Goal: Task Accomplishment & Management: Use online tool/utility

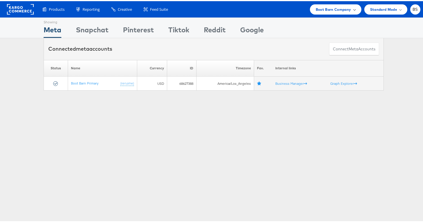
click at [328, 10] on span "Boot Barn Company" at bounding box center [333, 8] width 35 height 6
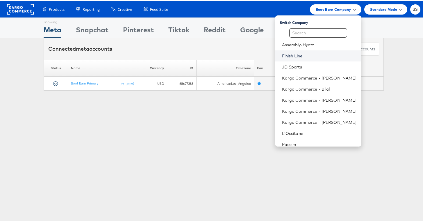
click at [292, 55] on link "Finish Line" at bounding box center [319, 55] width 75 height 6
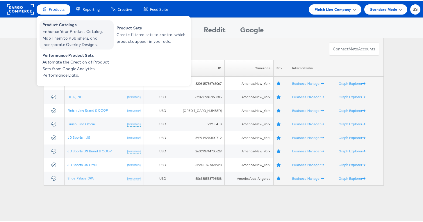
click at [63, 28] on span "Enhance Your Product Catalog, Map Them to Publishers, and Incorporate Overlay D…" at bounding box center [77, 37] width 70 height 20
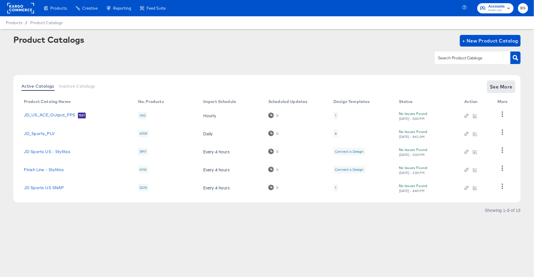
click at [503, 83] on span "See More" at bounding box center [501, 87] width 23 height 8
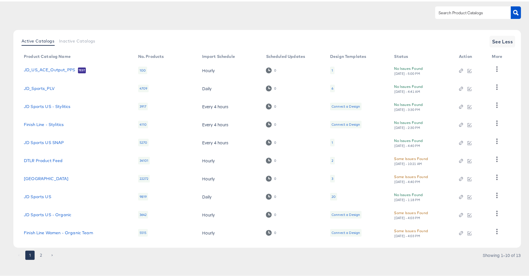
scroll to position [48, 0]
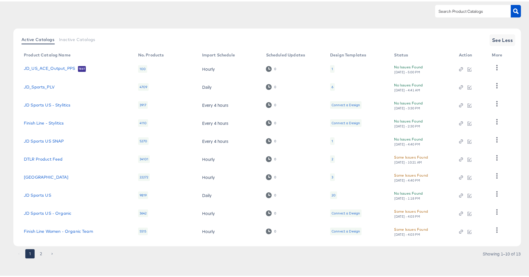
click at [446, 12] on input "text" at bounding box center [468, 10] width 62 height 7
type input "jd"
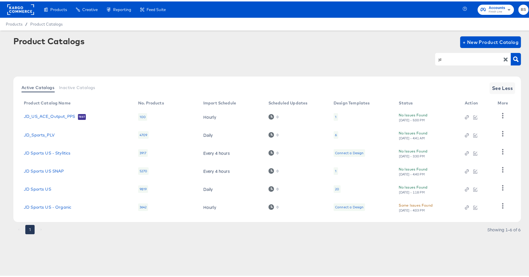
scroll to position [0, 0]
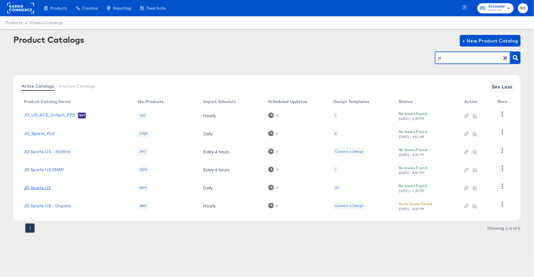
click at [38, 188] on link "JD Sports US" at bounding box center [37, 187] width 27 height 5
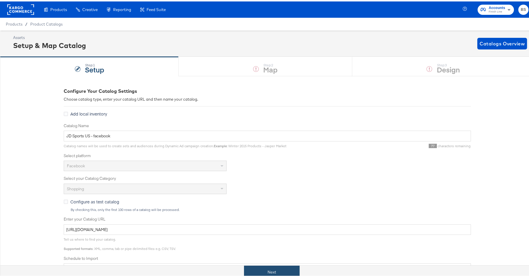
click at [281, 269] on button "Next" at bounding box center [272, 270] width 56 height 13
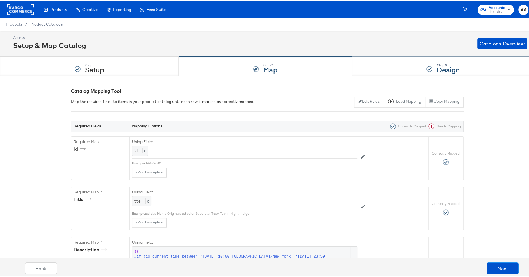
click at [368, 72] on div "Step: 3 Design" at bounding box center [443, 65] width 182 height 19
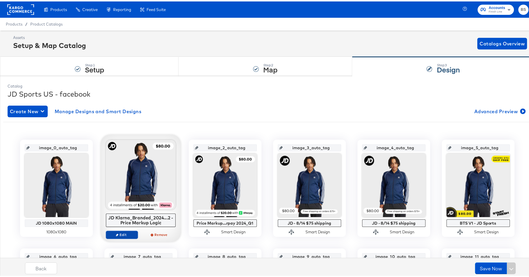
click at [127, 230] on button "Edit" at bounding box center [122, 233] width 32 height 8
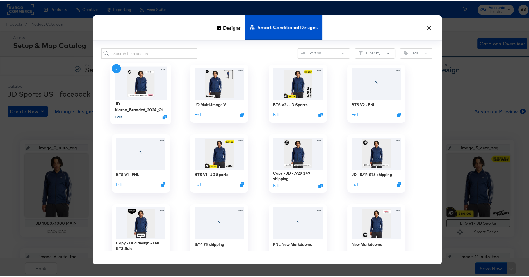
click at [117, 116] on button "Edit" at bounding box center [118, 116] width 7 height 6
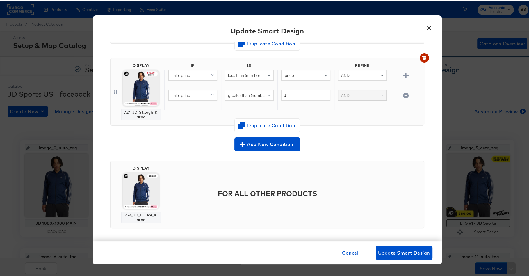
scroll to position [133, 0]
click at [426, 25] on button "×" at bounding box center [429, 25] width 10 height 10
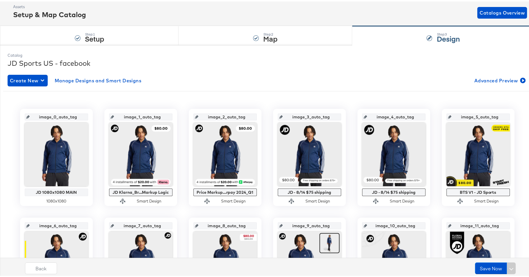
scroll to position [50, 0]
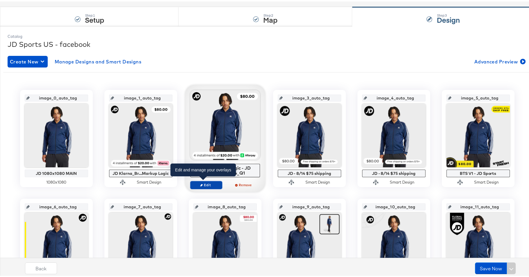
click at [206, 184] on span "Edit" at bounding box center [205, 183] width 27 height 4
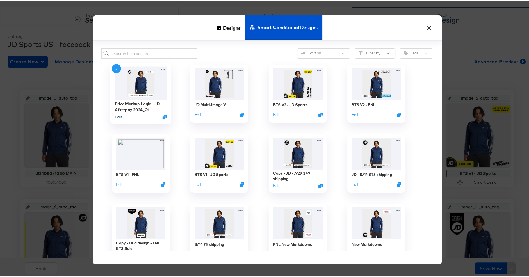
click at [117, 116] on button "Edit" at bounding box center [118, 116] width 7 height 6
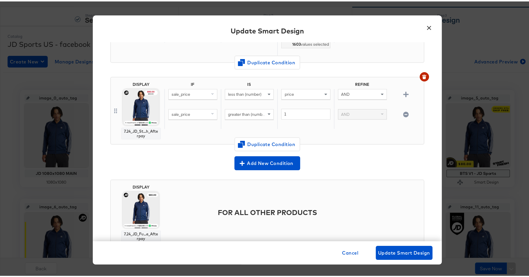
scroll to position [133, 0]
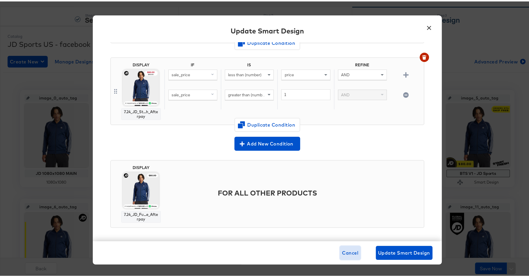
click at [350, 256] on button "Cancel" at bounding box center [350, 251] width 21 height 14
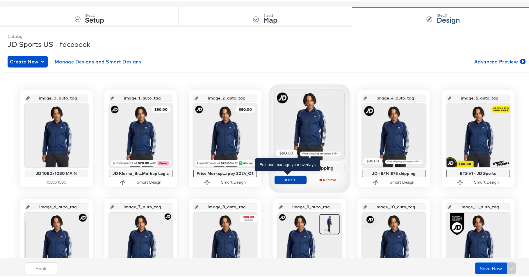
click at [287, 179] on span "Edit" at bounding box center [290, 178] width 27 height 4
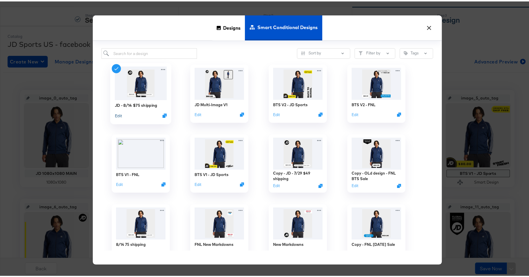
click at [115, 115] on button "Edit" at bounding box center [118, 114] width 7 height 6
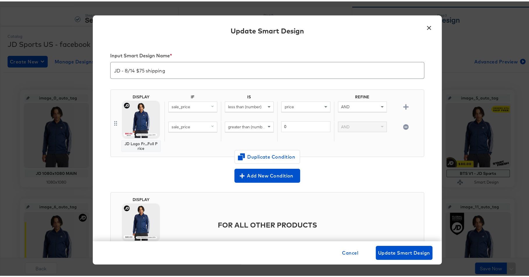
scroll to position [33, 0]
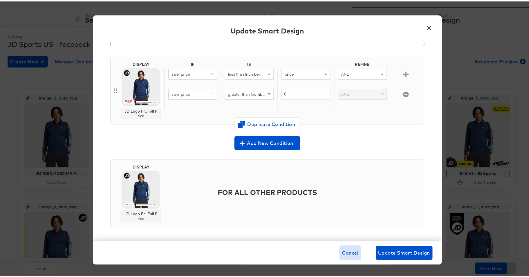
click at [349, 248] on span "Cancel" at bounding box center [350, 251] width 16 height 8
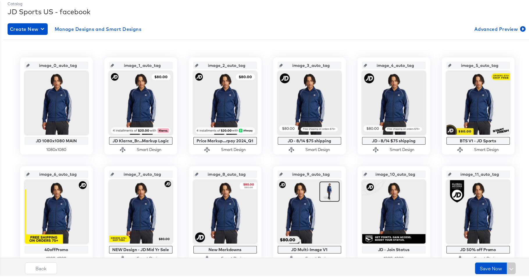
scroll to position [84, 0]
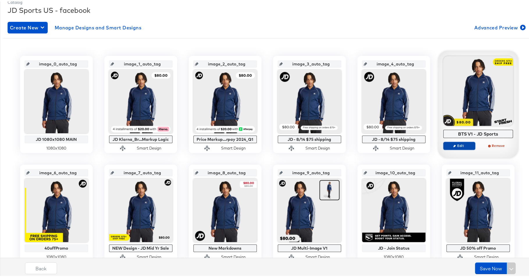
click at [453, 144] on icon "button" at bounding box center [454, 144] width 3 height 3
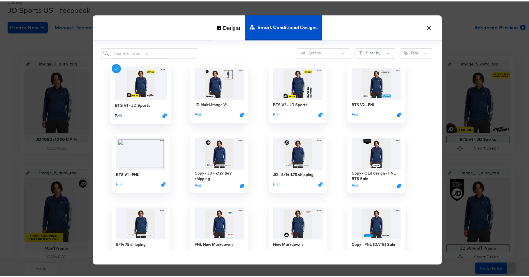
click at [116, 115] on button "Edit" at bounding box center [118, 114] width 7 height 6
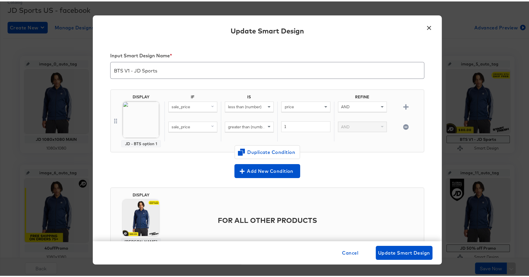
click at [424, 27] on button "×" at bounding box center [429, 25] width 10 height 10
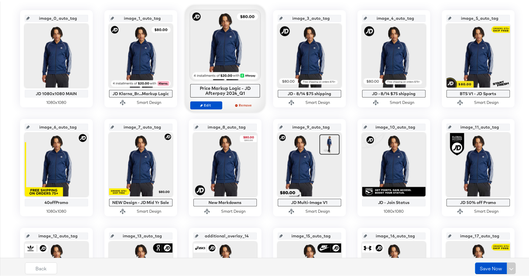
scroll to position [199, 0]
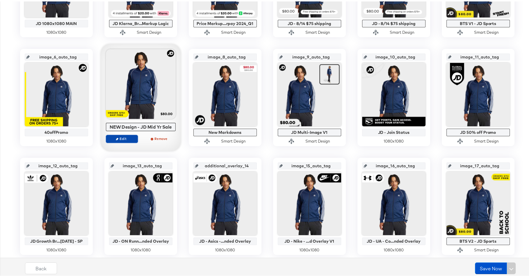
click at [124, 137] on span "Edit" at bounding box center [121, 137] width 27 height 4
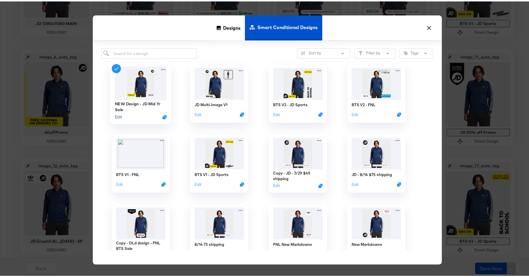
click at [118, 117] on button "Edit" at bounding box center [118, 116] width 7 height 6
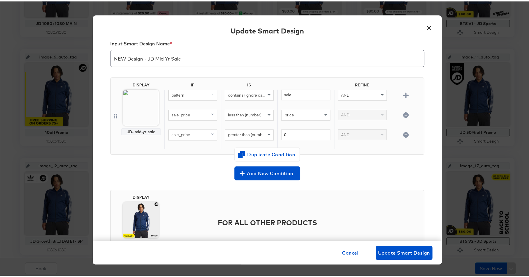
scroll to position [10, 0]
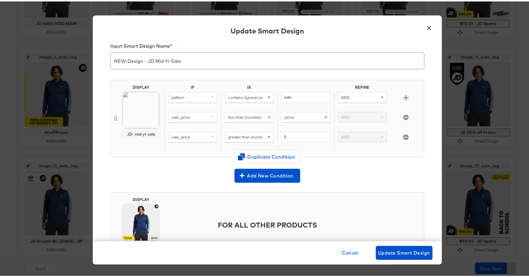
click at [425, 26] on button "×" at bounding box center [429, 25] width 10 height 10
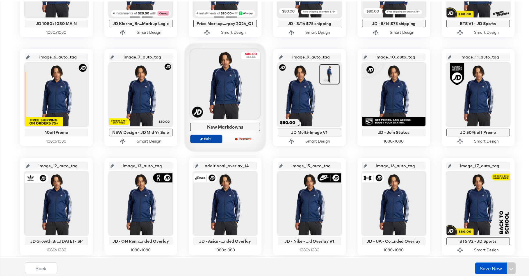
click at [206, 138] on span "Edit" at bounding box center [205, 137] width 27 height 4
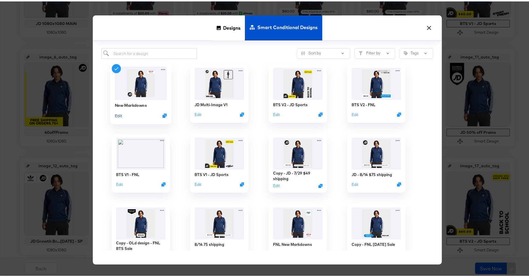
click at [117, 115] on button "Edit" at bounding box center [118, 114] width 7 height 6
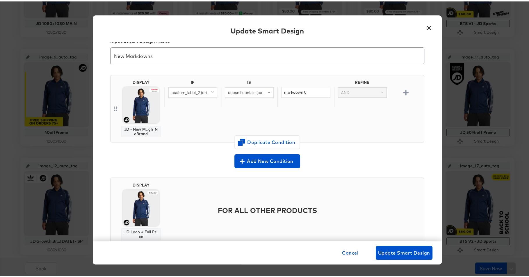
scroll to position [13, 0]
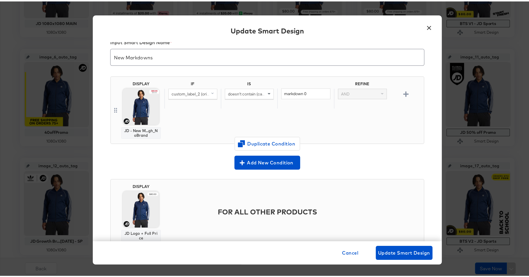
click at [210, 94] on span at bounding box center [213, 92] width 7 height 10
click at [330, 125] on div "IF IS REFINE custom_label_2 (original) Mapped Original id original title origin…" at bounding box center [292, 108] width 257 height 57
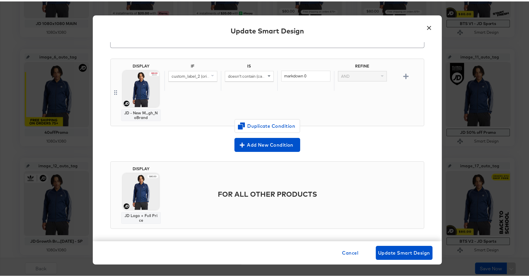
scroll to position [33, 0]
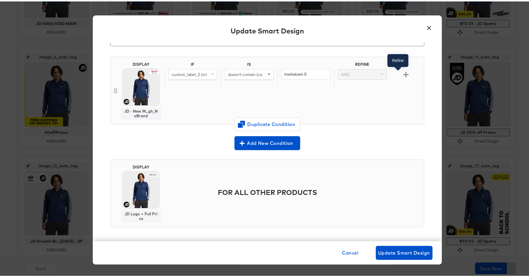
click at [403, 71] on icon "button" at bounding box center [406, 73] width 6 height 6
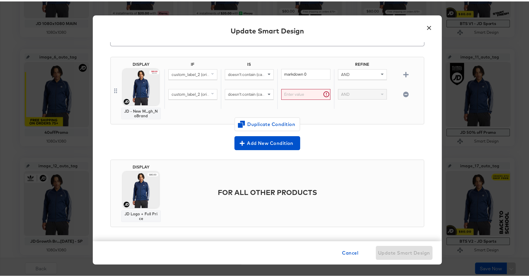
click at [199, 94] on div "custom_label_2 (original)" at bounding box center [193, 93] width 48 height 10
type input "sale"
click at [199, 135] on button "sale_price original" at bounding box center [192, 133] width 49 height 10
click at [248, 91] on span "doesn't contain (case sensitive)" at bounding box center [256, 92] width 56 height 5
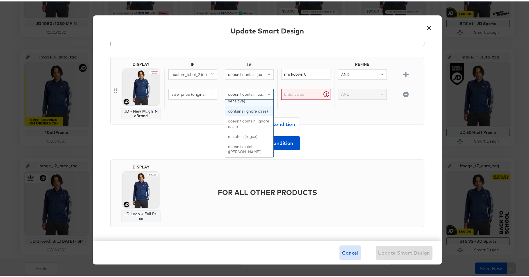
click at [343, 249] on span "Cancel" at bounding box center [350, 251] width 16 height 8
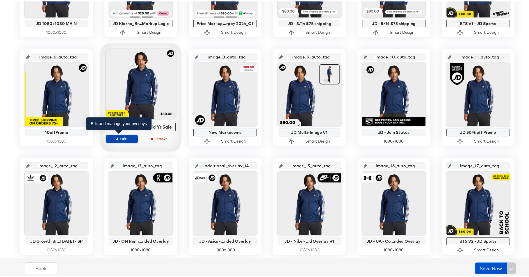
click at [126, 135] on span "Edit" at bounding box center [121, 137] width 27 height 4
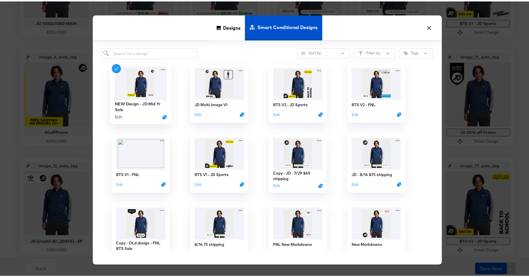
click at [115, 116] on button "Edit" at bounding box center [118, 116] width 7 height 6
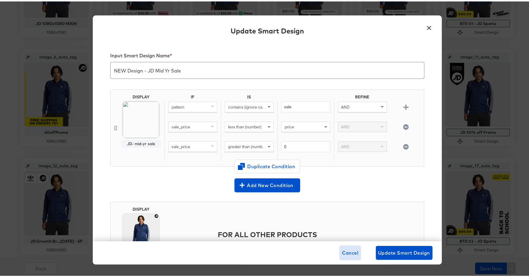
click at [346, 250] on span "Cancel" at bounding box center [350, 251] width 16 height 8
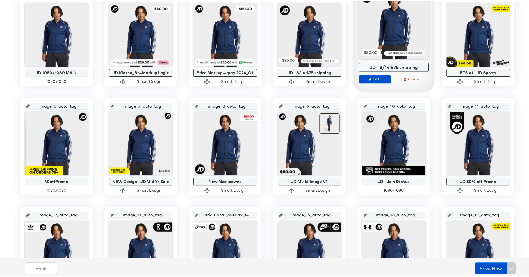
scroll to position [137, 0]
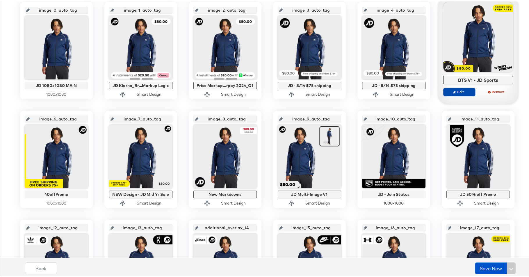
click at [450, 88] on span "Edit" at bounding box center [458, 90] width 27 height 4
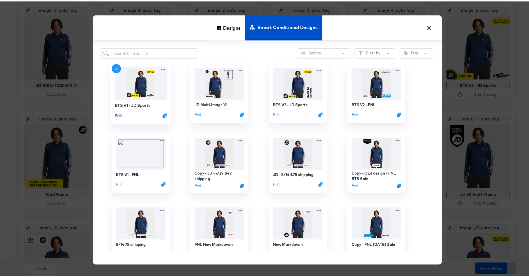
click at [117, 115] on button "Edit" at bounding box center [118, 114] width 7 height 6
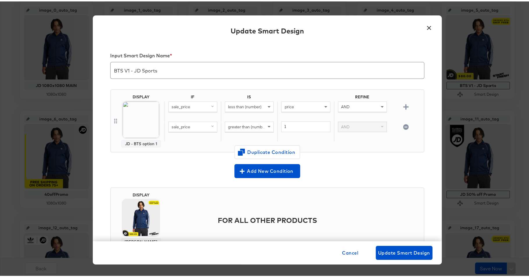
click at [427, 25] on button "×" at bounding box center [429, 25] width 10 height 10
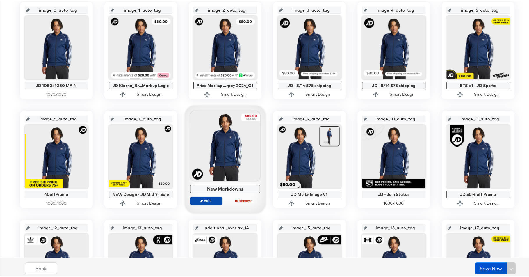
click at [207, 198] on span "Edit" at bounding box center [205, 199] width 27 height 4
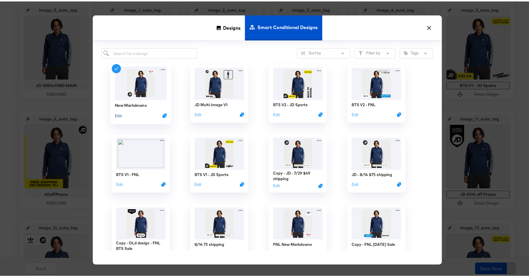
click at [116, 114] on button "Edit" at bounding box center [118, 114] width 7 height 6
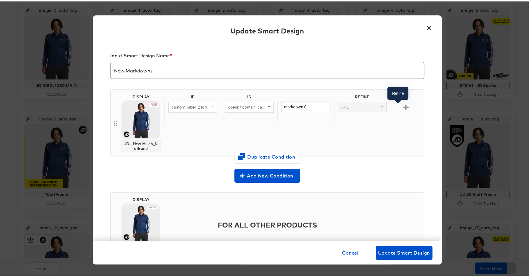
click at [403, 104] on icon "button" at bounding box center [406, 106] width 6 height 6
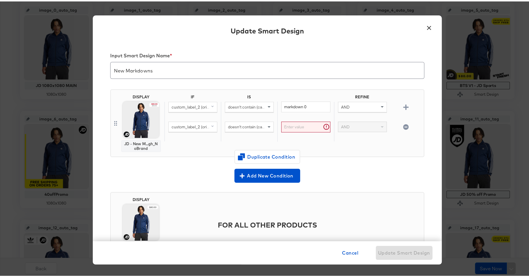
click at [192, 121] on div "custom_label_2 (original)" at bounding box center [193, 125] width 48 height 10
type input "sale"
click at [180, 164] on div "sale_price" at bounding box center [182, 166] width 24 height 6
click at [242, 126] on span "doesn't contain (case sensitive)" at bounding box center [256, 125] width 56 height 5
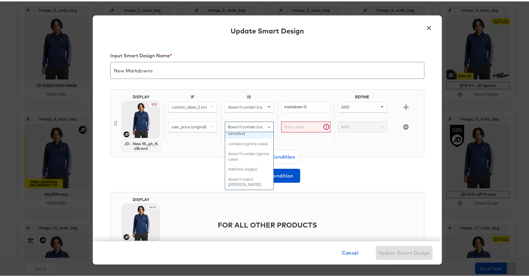
scroll to position [0, 0]
type input "less"
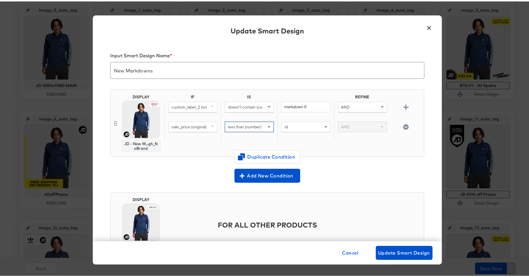
click at [312, 127] on div "id" at bounding box center [305, 125] width 48 height 10
type input "price"
click at [312, 165] on div "mapped" at bounding box center [320, 165] width 16 height 4
click at [200, 123] on span "sale_price (original)" at bounding box center [189, 125] width 35 height 5
click at [175, 151] on div "Mapped" at bounding box center [179, 152] width 15 height 6
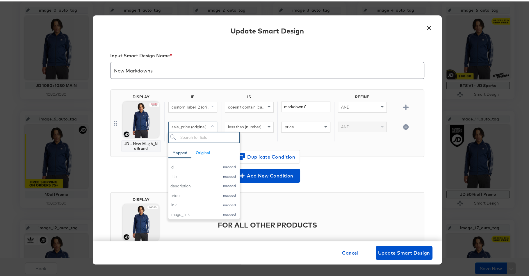
click at [200, 137] on input "search" at bounding box center [203, 136] width 71 height 11
type input "sale"
click at [199, 164] on div "mapped" at bounding box center [207, 165] width 16 height 4
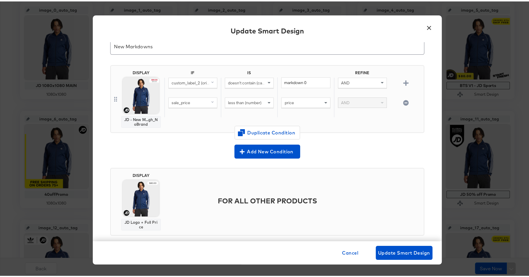
scroll to position [33, 0]
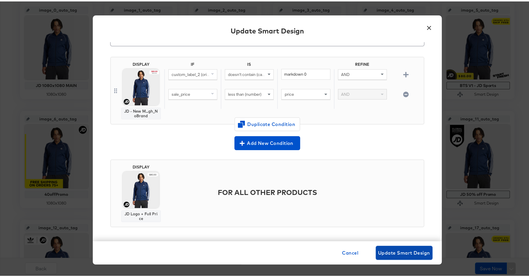
click at [398, 252] on span "Update Smart Design" at bounding box center [404, 251] width 52 height 8
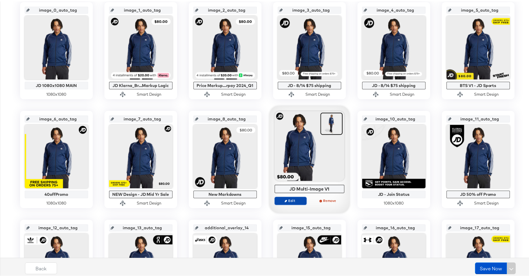
click at [287, 198] on span "Edit" at bounding box center [290, 199] width 27 height 4
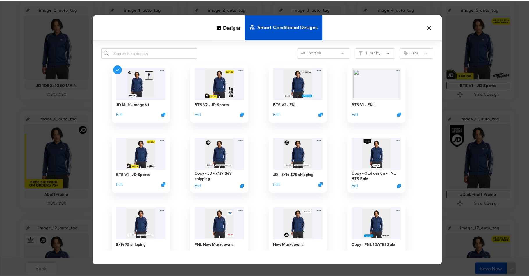
click at [426, 25] on button "×" at bounding box center [429, 25] width 10 height 10
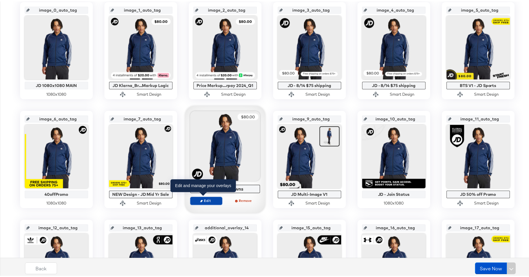
click at [205, 200] on span "Edit" at bounding box center [205, 199] width 27 height 4
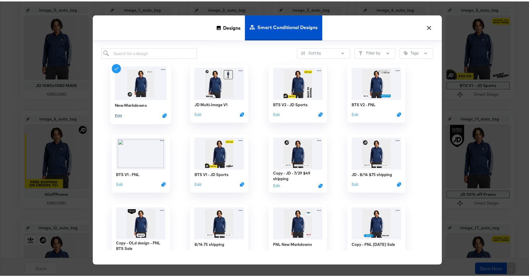
click at [117, 112] on button "Edit" at bounding box center [118, 114] width 7 height 6
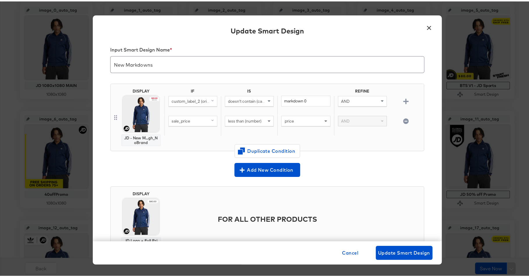
scroll to position [2, 0]
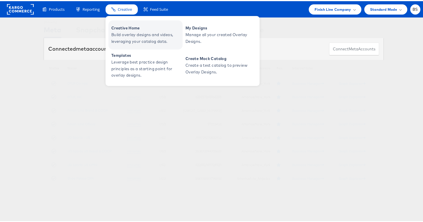
click at [115, 32] on span "Build overlay designs and videos, leveraging your catalog data." at bounding box center [146, 36] width 70 height 13
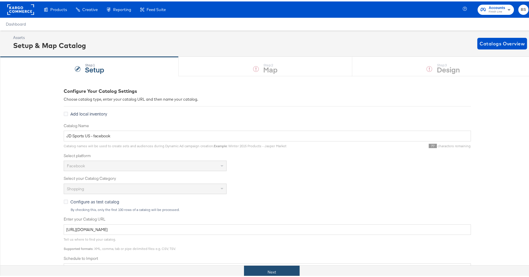
click at [246, 267] on button "Next" at bounding box center [272, 270] width 56 height 13
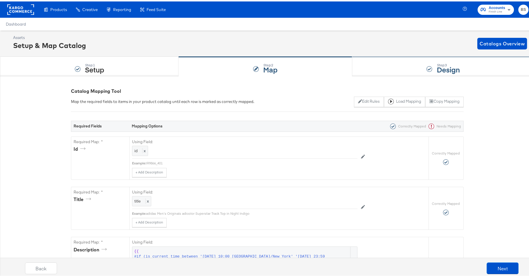
click at [356, 61] on div "Step: 3 Design" at bounding box center [443, 65] width 182 height 19
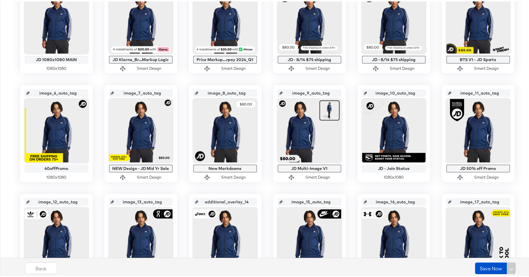
scroll to position [172, 0]
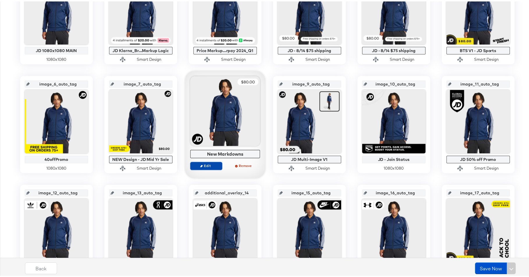
click at [209, 162] on span "Edit" at bounding box center [205, 164] width 27 height 4
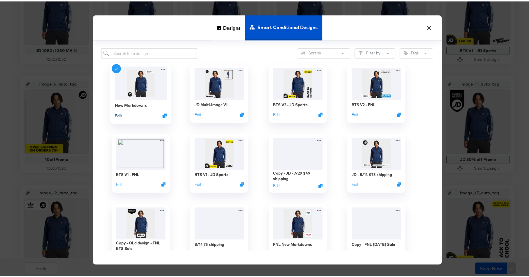
click at [115, 114] on button "Edit" at bounding box center [118, 114] width 7 height 6
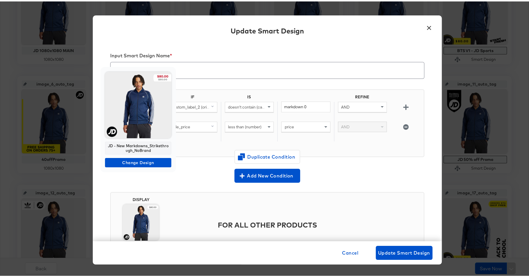
click at [135, 145] on div "JD - New Markdowns_Strikethrough_NoBrand" at bounding box center [138, 146] width 66 height 13
copy div "JD - New Markdowns_Strikethrough_NoBrand"
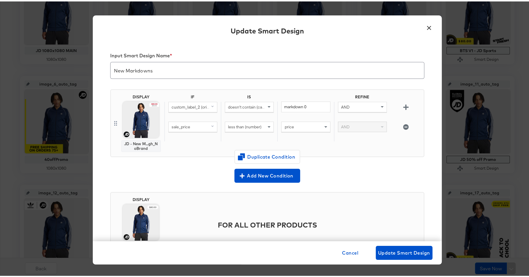
click at [426, 26] on button "×" at bounding box center [429, 25] width 10 height 10
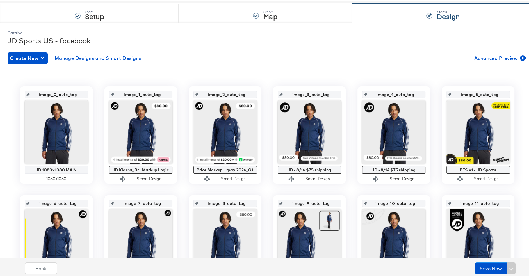
scroll to position [0, 0]
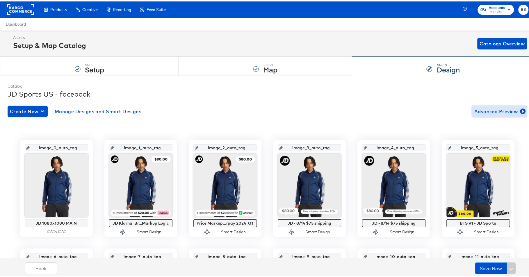
click at [483, 111] on span "Advanced Preview" at bounding box center [499, 110] width 50 height 8
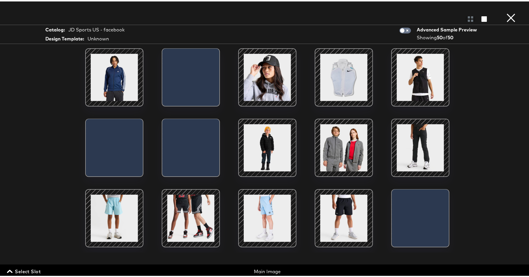
click at [506, 12] on button "×" at bounding box center [511, 6] width 12 height 12
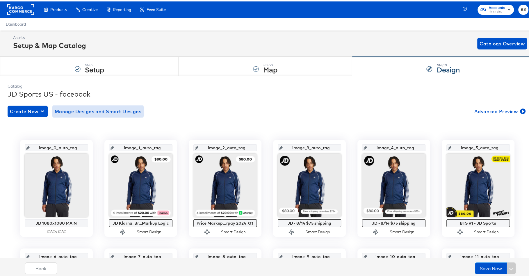
click at [109, 110] on span "Manage Designs and Smart Designs" at bounding box center [98, 110] width 87 height 8
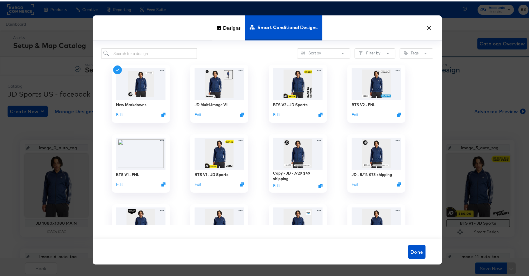
click at [426, 23] on button "×" at bounding box center [429, 25] width 10 height 10
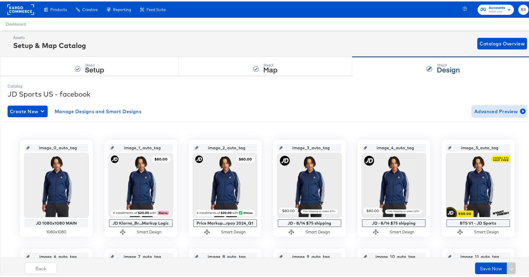
click at [474, 109] on span "Advanced Preview" at bounding box center [499, 110] width 50 height 8
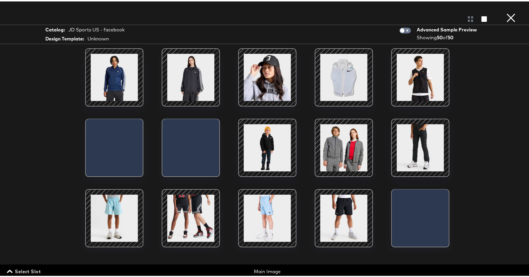
click at [8, 269] on icon "button" at bounding box center [10, 269] width 6 height 3
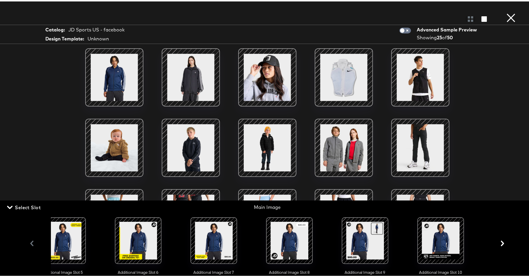
scroll to position [0, 396]
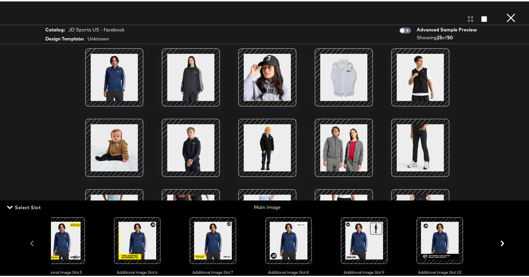
click at [291, 234] on div at bounding box center [289, 239] width 40 height 40
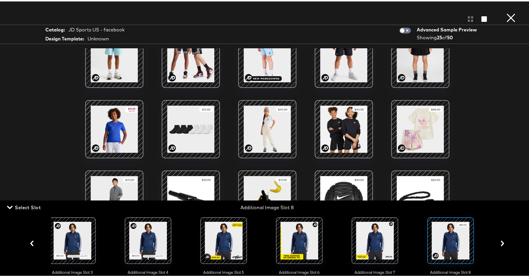
scroll to position [153, 0]
click at [21, 208] on span "Select Slot" at bounding box center [24, 206] width 33 height 8
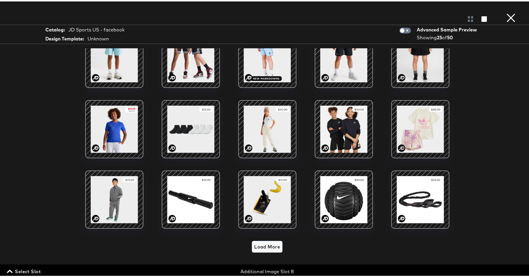
click at [256, 241] on span "Load More" at bounding box center [267, 245] width 26 height 8
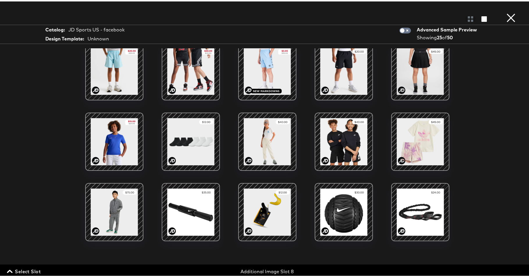
scroll to position [165, 0]
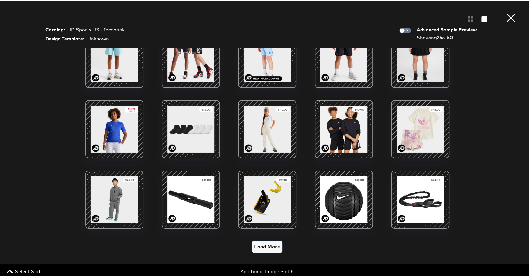
click at [261, 241] on span "Load More" at bounding box center [267, 245] width 26 height 8
click at [258, 241] on span "Load More" at bounding box center [267, 245] width 26 height 8
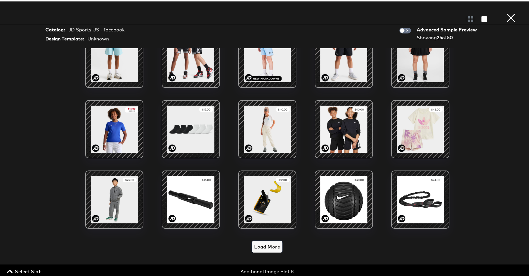
click at [258, 241] on span "Load More" at bounding box center [267, 245] width 26 height 8
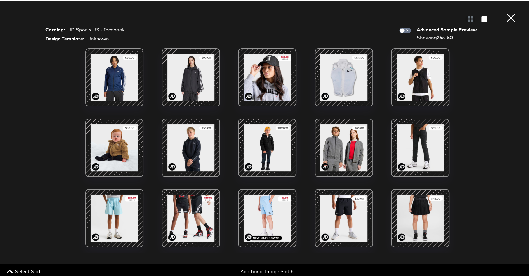
scroll to position [210, 0]
click at [505, 12] on button "×" at bounding box center [511, 6] width 12 height 12
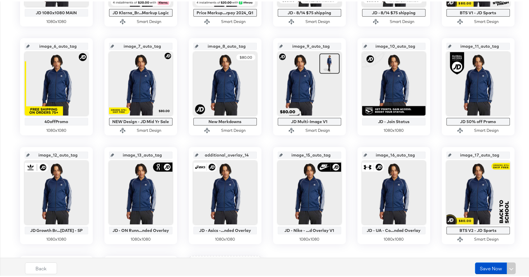
scroll to position [0, 0]
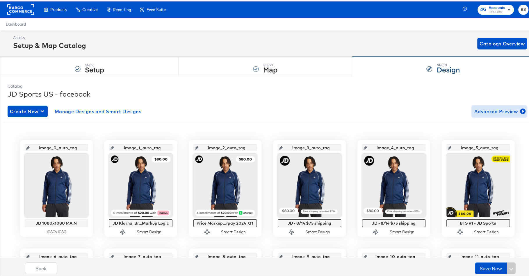
click at [484, 105] on button "Advanced Preview" at bounding box center [498, 110] width 55 height 12
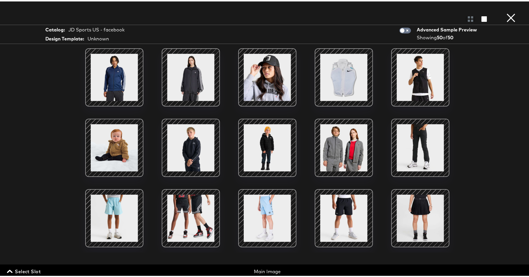
click at [15, 268] on span "Select Slot" at bounding box center [24, 270] width 33 height 8
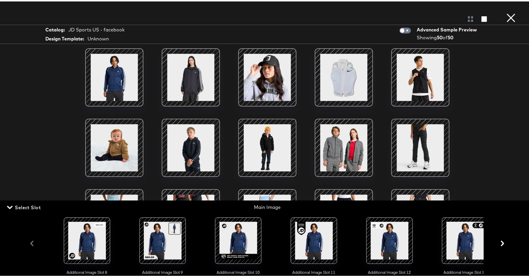
scroll to position [0, 567]
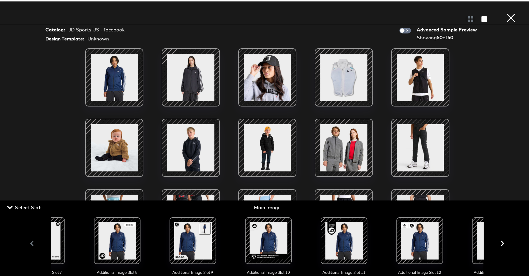
click at [24, 208] on span "Select Slot" at bounding box center [24, 206] width 33 height 8
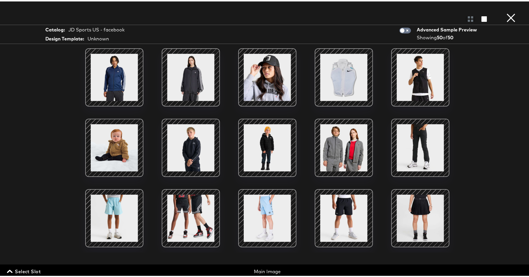
click at [507, 12] on button "×" at bounding box center [511, 6] width 12 height 12
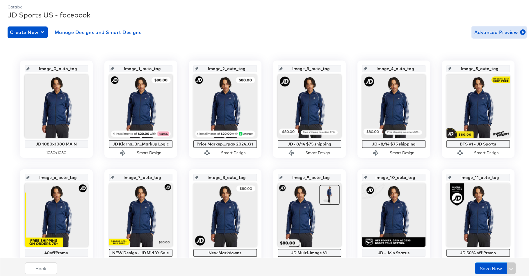
scroll to position [0, 0]
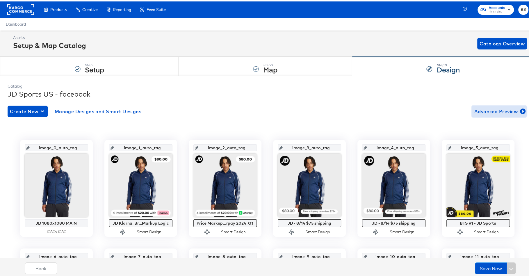
click at [474, 107] on span "Advanced Preview" at bounding box center [499, 110] width 50 height 8
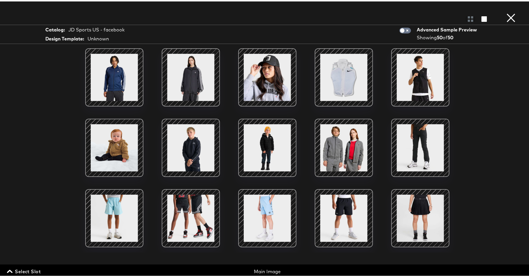
click at [31, 270] on span "Select Slot" at bounding box center [24, 270] width 33 height 8
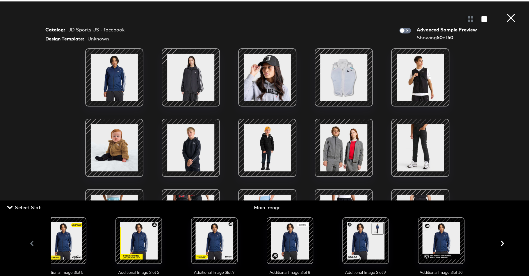
click at [280, 245] on div at bounding box center [290, 239] width 40 height 40
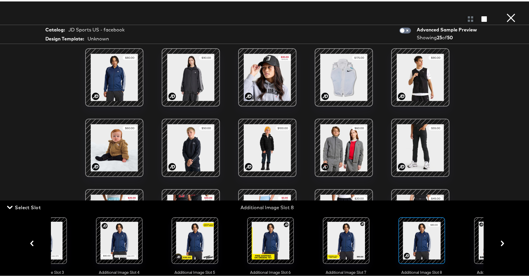
scroll to position [0, 234]
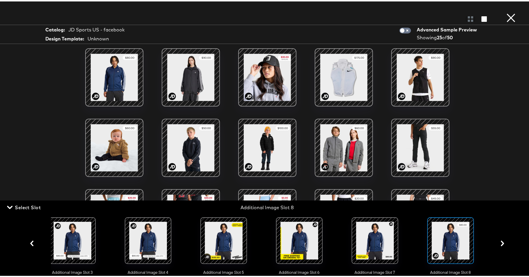
click at [16, 207] on span "Select Slot" at bounding box center [24, 206] width 33 height 8
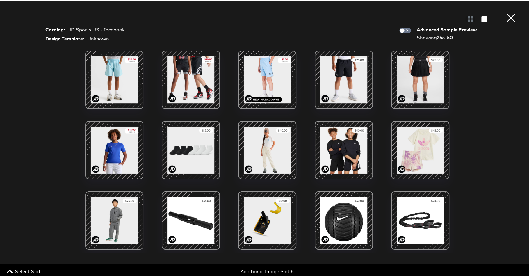
scroll to position [165, 0]
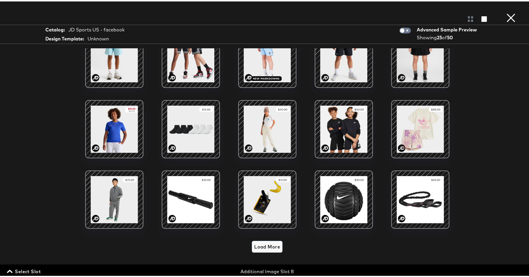
click at [263, 241] on span "Load More" at bounding box center [267, 245] width 26 height 8
click at [262, 242] on span "Load More" at bounding box center [267, 245] width 26 height 8
click at [396, 29] on input "checkbox" at bounding box center [401, 31] width 17 height 6
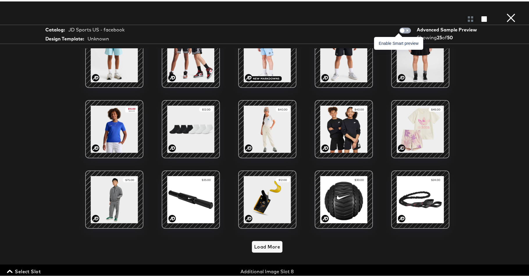
checkbox input "true"
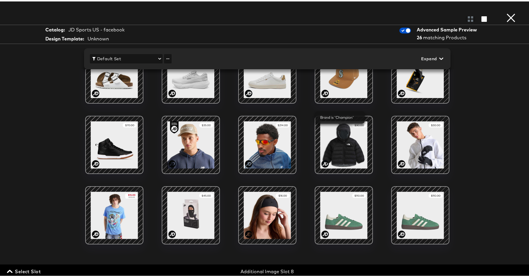
scroll to position [0, 0]
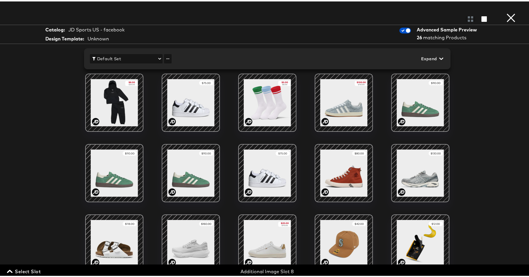
click at [508, 12] on button "×" at bounding box center [511, 6] width 12 height 12
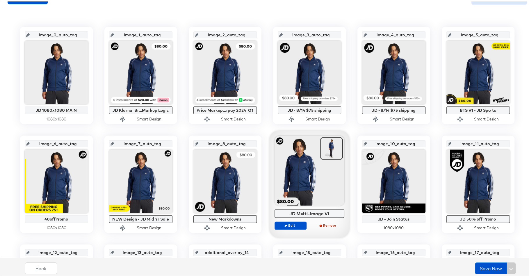
scroll to position [15, 0]
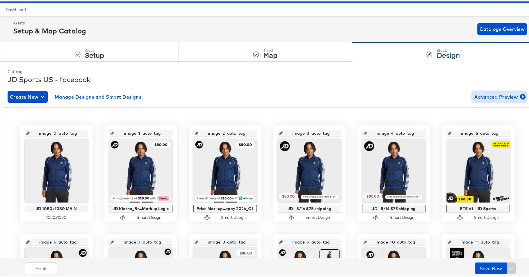
click at [490, 97] on span "Advanced Preview" at bounding box center [499, 95] width 50 height 8
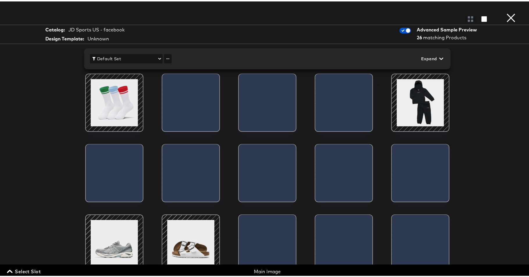
click at [34, 267] on span "Select Slot" at bounding box center [24, 270] width 33 height 8
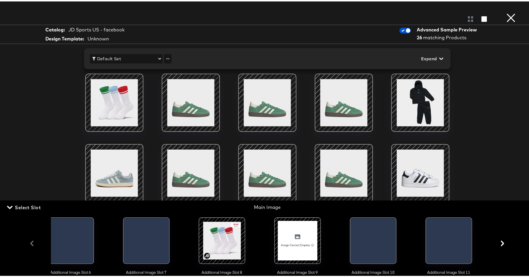
scroll to position [0, 478]
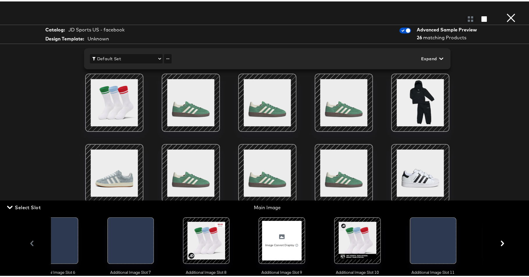
click at [283, 241] on div at bounding box center [282, 239] width 40 height 40
checkbox input "false"
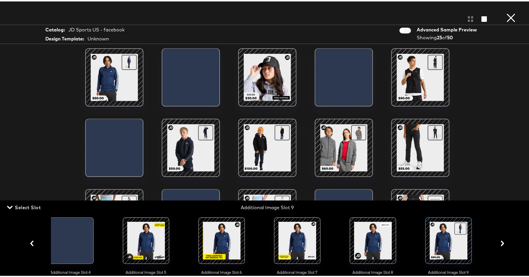
scroll to position [0, 310]
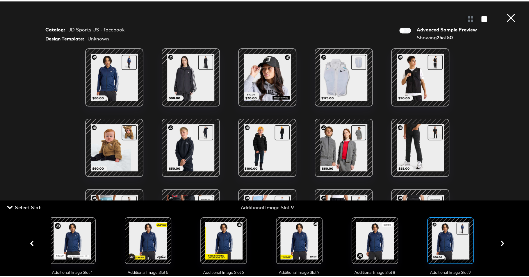
click at [505, 133] on div "Catalog: JD Sports US - facebook Design Template: Unknown Advanced Sample Previ…" at bounding box center [267, 138] width 534 height 253
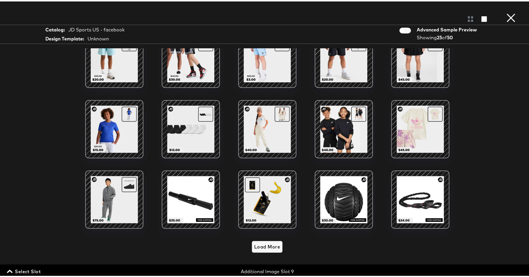
scroll to position [86, 0]
click at [505, 12] on button "×" at bounding box center [511, 6] width 12 height 12
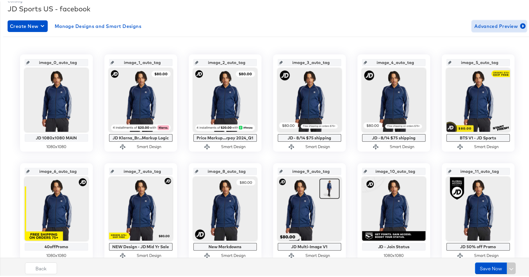
scroll to position [65, 0]
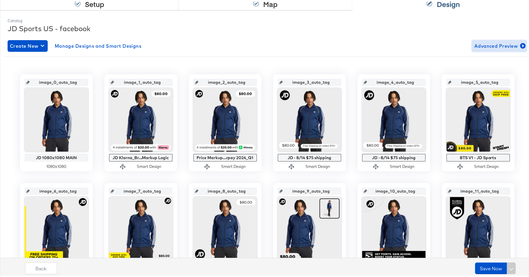
click at [484, 49] on button "Advanced Preview" at bounding box center [498, 45] width 55 height 12
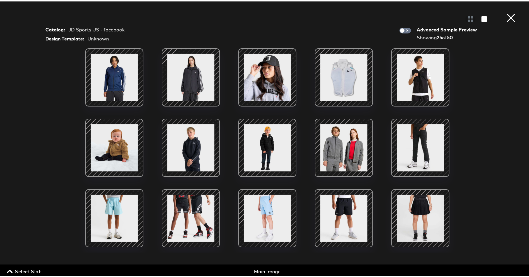
click at [31, 269] on span "Select Slot" at bounding box center [24, 270] width 33 height 8
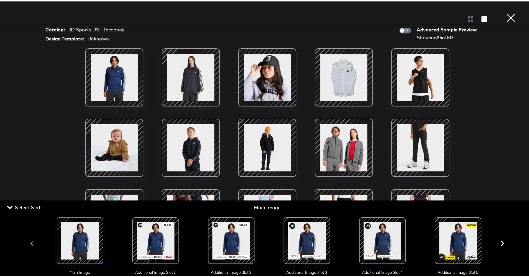
click at [162, 251] on div at bounding box center [156, 239] width 40 height 40
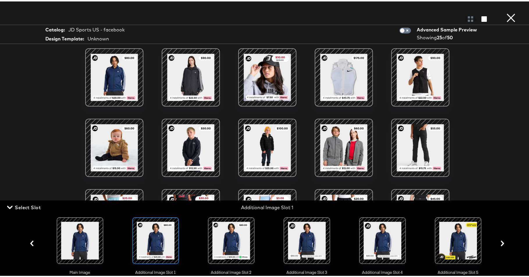
click at [31, 244] on icon "button" at bounding box center [32, 242] width 6 height 6
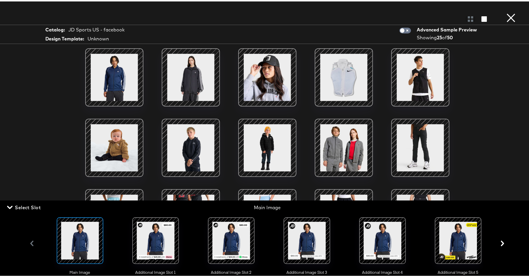
click at [156, 251] on div at bounding box center [156, 239] width 40 height 40
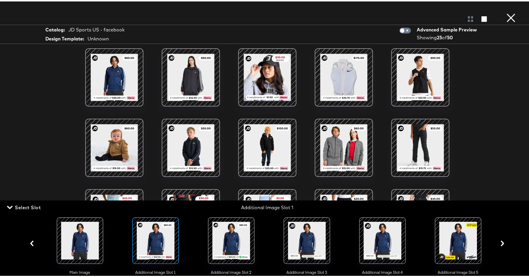
click at [8, 204] on icon "button" at bounding box center [10, 206] width 6 height 6
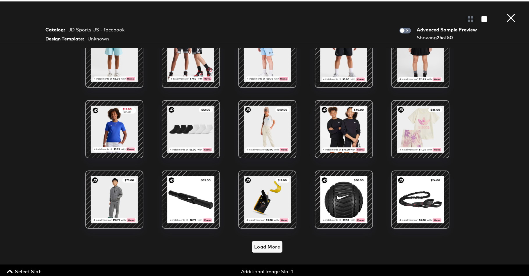
scroll to position [162, 0]
click at [507, 12] on button "×" at bounding box center [511, 6] width 12 height 12
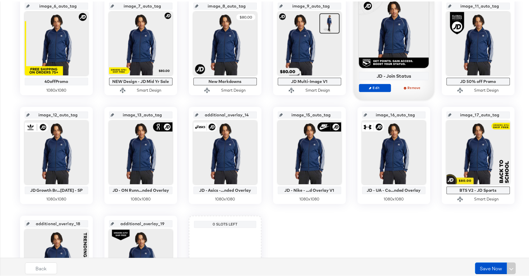
scroll to position [261, 0]
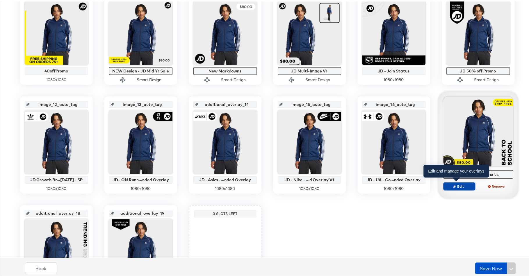
click at [458, 183] on span "Edit" at bounding box center [458, 184] width 27 height 4
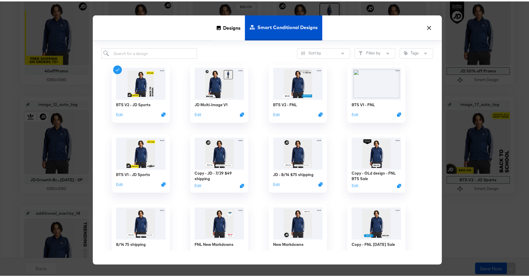
click at [426, 28] on button "×" at bounding box center [429, 25] width 10 height 10
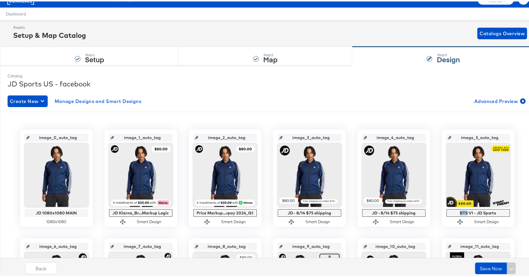
scroll to position [0, 0]
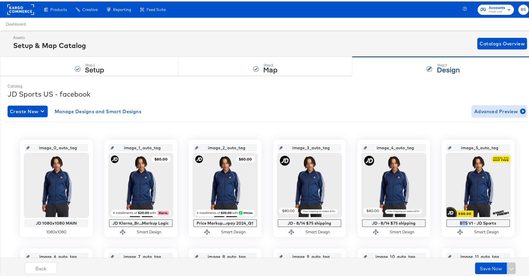
click at [484, 110] on span "Advanced Preview" at bounding box center [499, 110] width 50 height 8
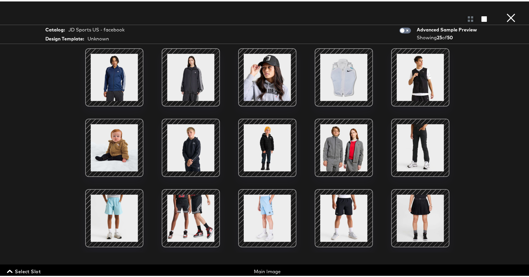
click at [21, 268] on span "Select Slot" at bounding box center [24, 270] width 33 height 8
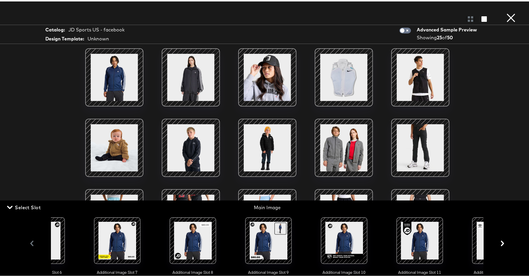
scroll to position [0, 462]
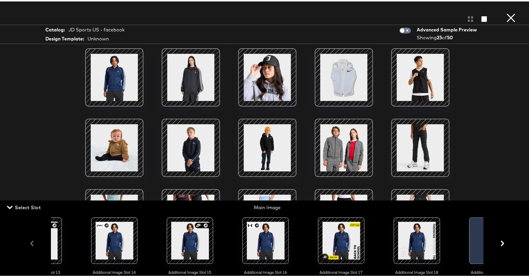
click at [342, 238] on div at bounding box center [341, 239] width 40 height 40
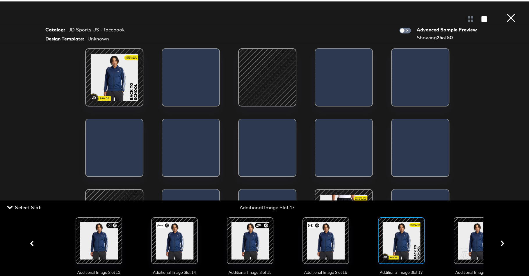
scroll to position [0, 914]
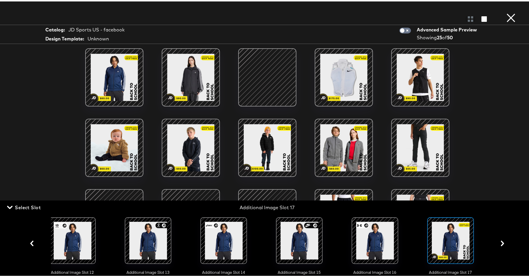
click at [17, 206] on span "Select Slot" at bounding box center [24, 206] width 33 height 8
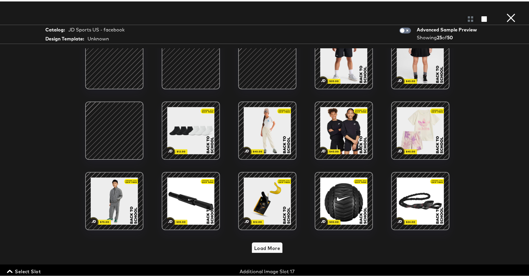
scroll to position [165, 0]
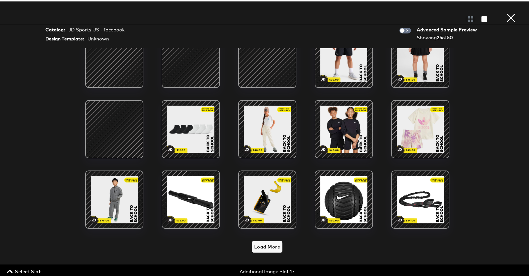
click at [507, 12] on button "×" at bounding box center [511, 6] width 12 height 12
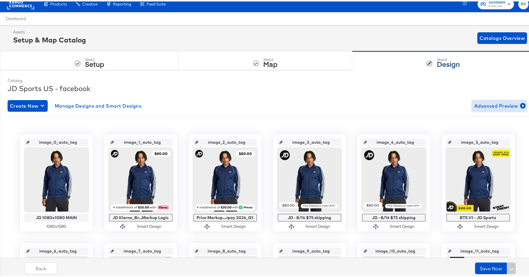
scroll to position [0, 0]
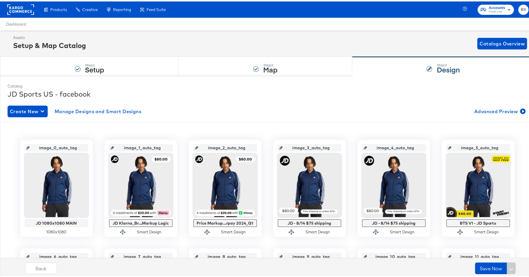
click at [487, 110] on span "Advanced Preview" at bounding box center [499, 110] width 50 height 8
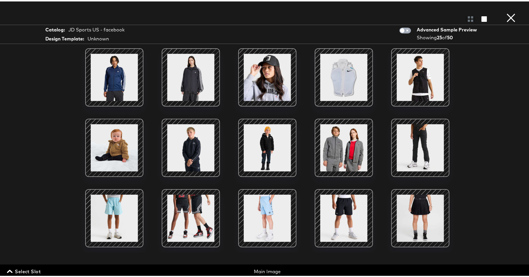
click at [399, 30] on input "checkbox" at bounding box center [401, 31] width 17 height 6
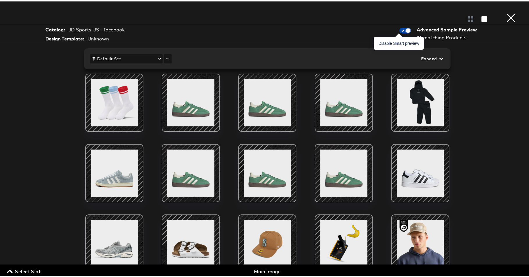
click at [399, 31] on input "checkbox" at bounding box center [407, 31] width 17 height 6
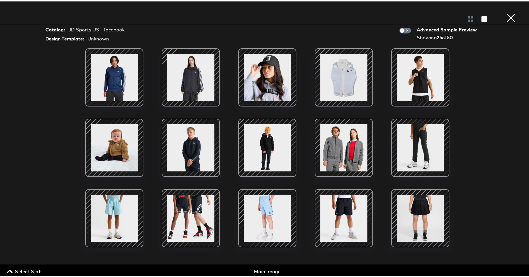
click at [27, 271] on span "Select Slot" at bounding box center [24, 270] width 33 height 8
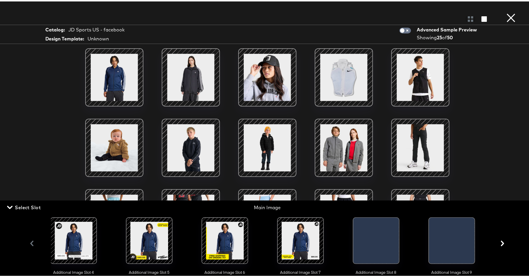
scroll to position [0, 383]
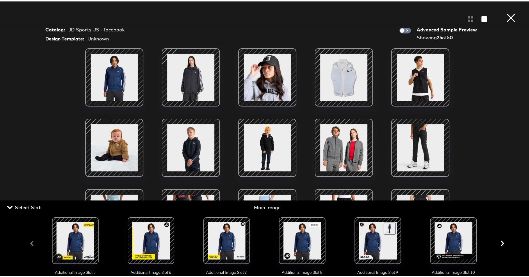
click at [305, 237] on div at bounding box center [302, 239] width 40 height 40
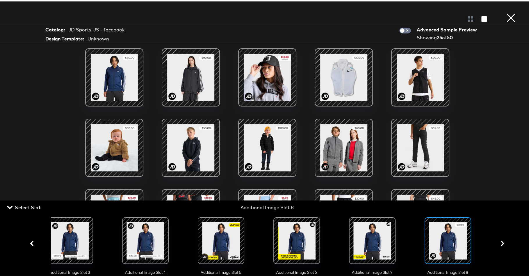
scroll to position [0, 234]
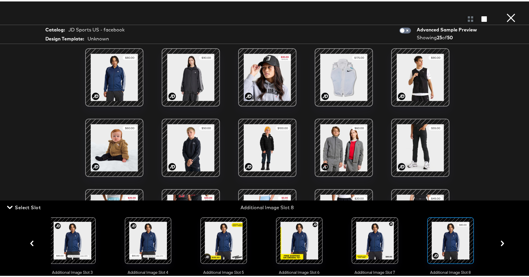
click at [10, 206] on icon "button" at bounding box center [10, 205] width 6 height 3
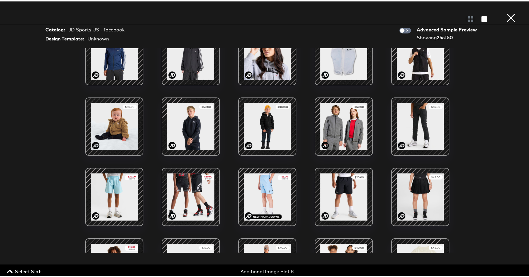
scroll to position [0, 0]
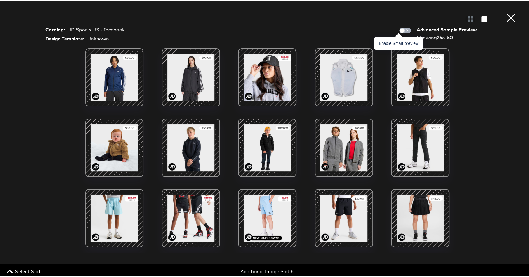
click at [401, 28] on input "checkbox" at bounding box center [401, 31] width 17 height 6
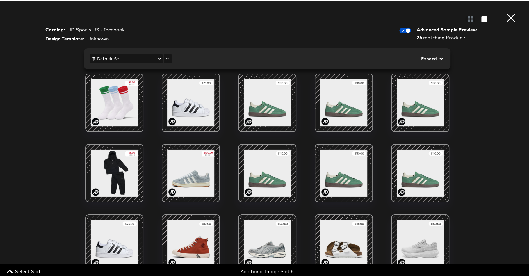
scroll to position [75, 0]
click at [399, 28] on input "checkbox" at bounding box center [407, 31] width 17 height 6
checkbox input "false"
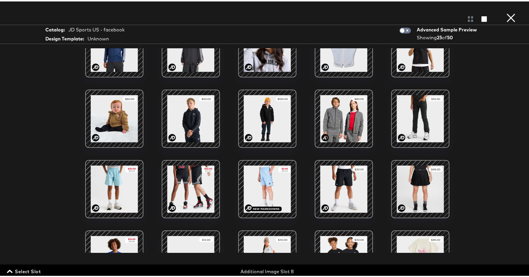
scroll to position [0, 0]
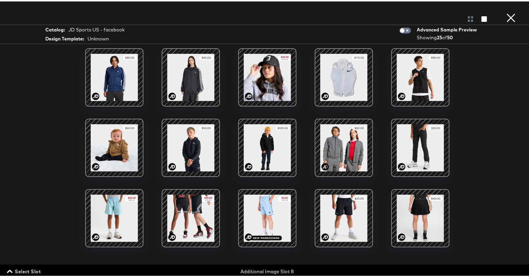
click at [508, 12] on button "×" at bounding box center [511, 6] width 12 height 12
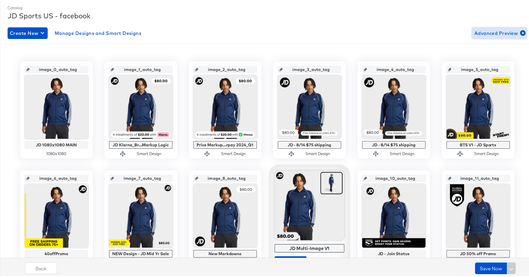
scroll to position [71, 0]
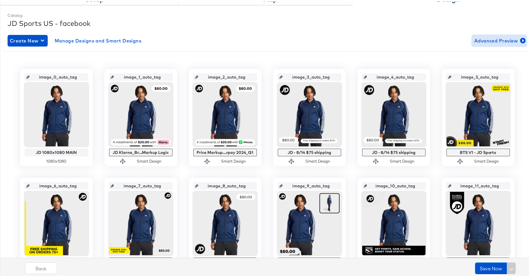
click at [494, 40] on span "Advanced Preview" at bounding box center [499, 39] width 50 height 8
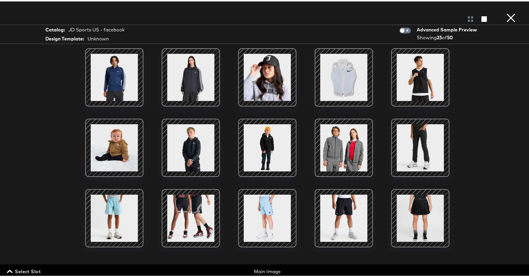
click at [30, 272] on span "Select Slot" at bounding box center [24, 270] width 33 height 8
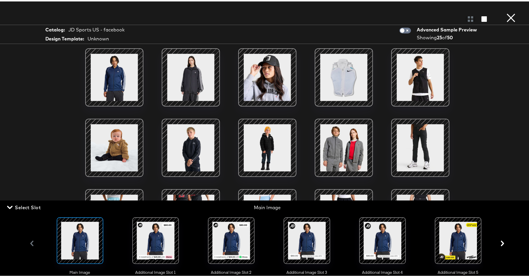
scroll to position [0, 65]
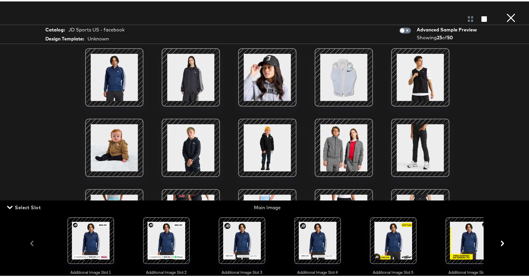
click at [237, 241] on div at bounding box center [242, 239] width 40 height 40
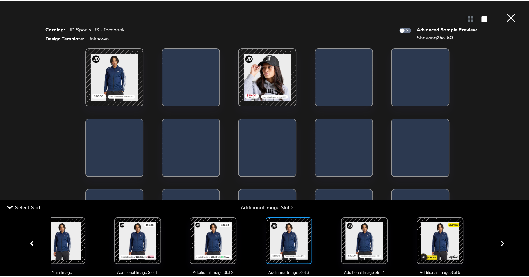
scroll to position [0, 0]
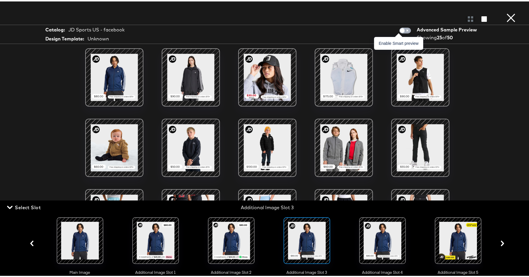
click at [400, 31] on input "checkbox" at bounding box center [401, 31] width 17 height 6
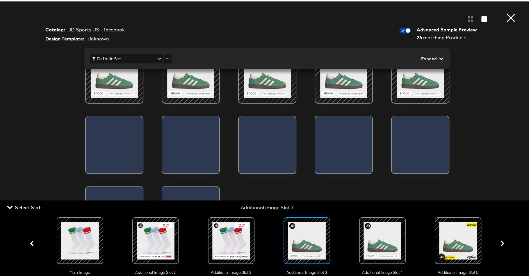
scroll to position [33, 0]
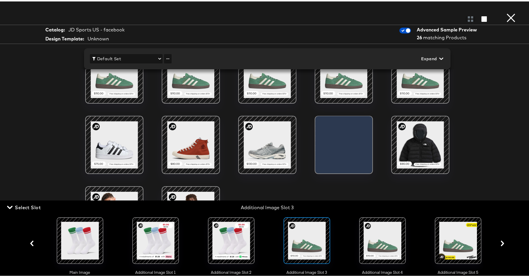
click at [8, 205] on icon "button" at bounding box center [10, 206] width 6 height 6
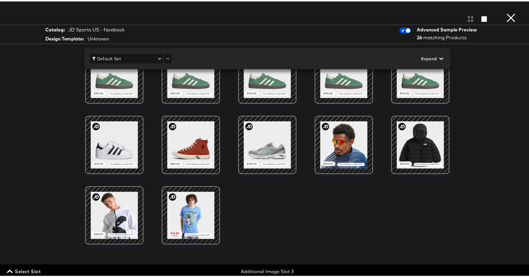
scroll to position [0, 0]
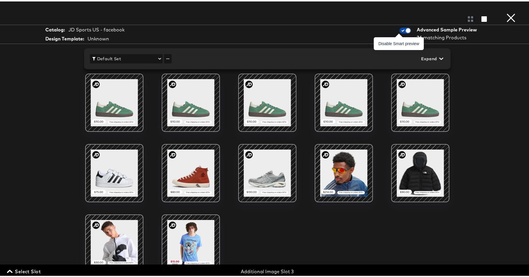
click at [399, 30] on input "checkbox" at bounding box center [407, 31] width 17 height 6
checkbox input "false"
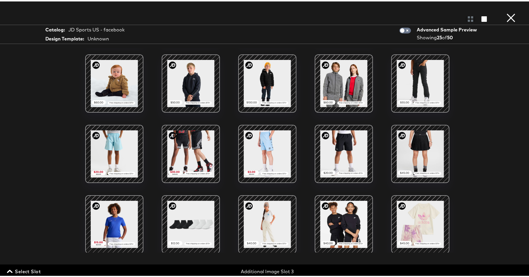
scroll to position [131, 0]
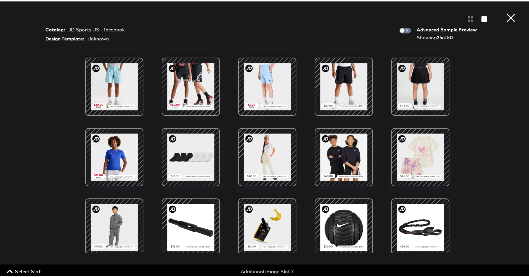
click at [505, 12] on button "×" at bounding box center [511, 6] width 12 height 12
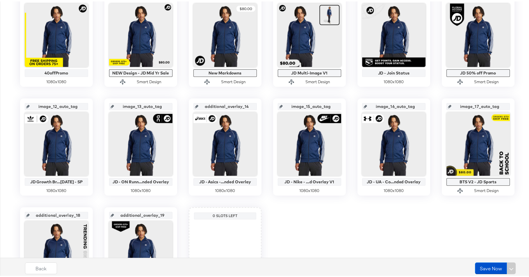
scroll to position [259, 0]
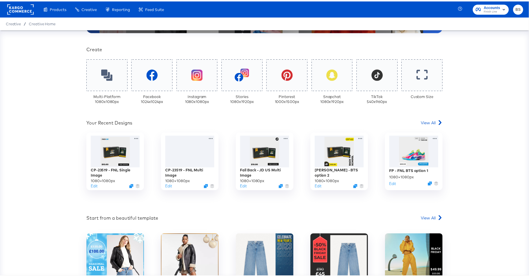
scroll to position [169, 0]
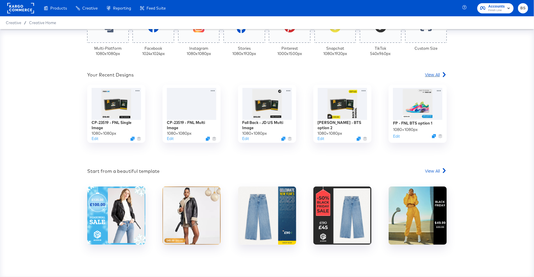
click at [435, 74] on span "View All" at bounding box center [432, 75] width 15 height 6
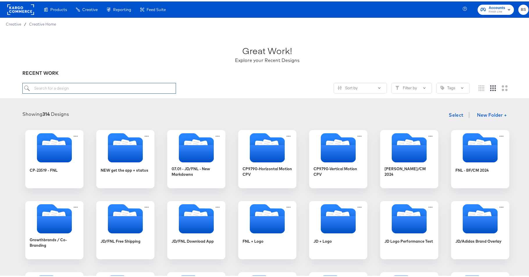
click at [89, 90] on input "search" at bounding box center [98, 86] width 153 height 11
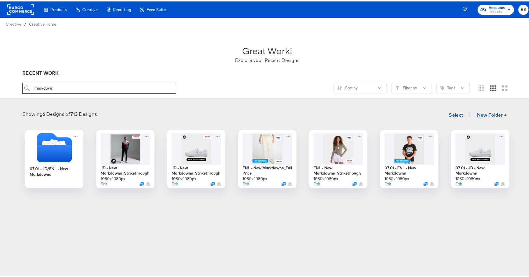
paste input "JD - New Markdowns_Strikethrough_NoBrand"
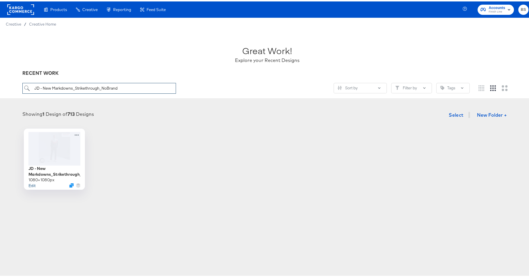
type input "JD - New Markdowns_Strikethrough_NoBrand"
click at [28, 183] on button "Edit" at bounding box center [31, 184] width 7 height 6
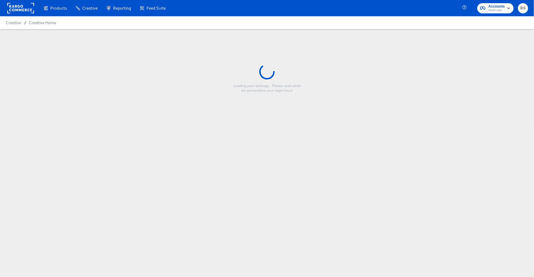
type input "JD - New Markdowns_Strikethrough_NoBrand"
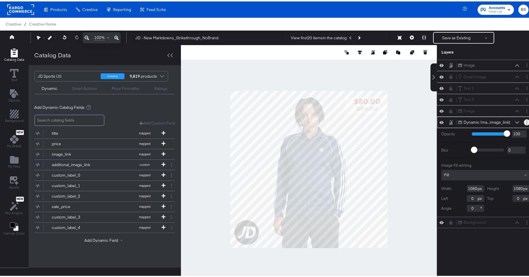
click at [524, 118] on button "Layer Options" at bounding box center [527, 121] width 6 height 6
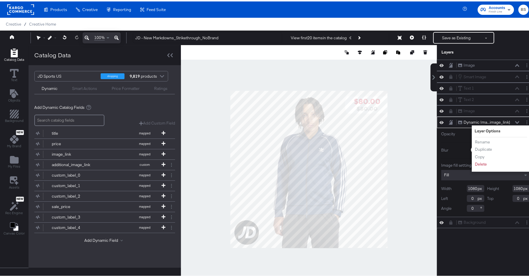
click at [492, 244] on div "Image Image Smart Image Smart Image Text 1 Text 1 Text 2 Text 2 Image Image Dyn…" at bounding box center [485, 170] width 97 height 224
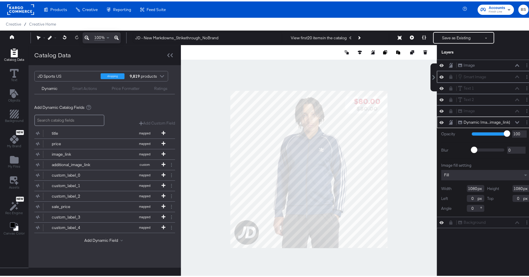
click at [449, 76] on icon at bounding box center [450, 75] width 3 height 4
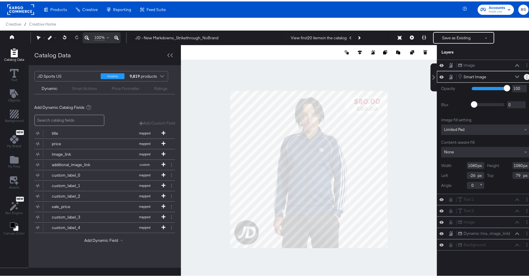
click at [524, 76] on button "Layer Options" at bounding box center [527, 75] width 6 height 6
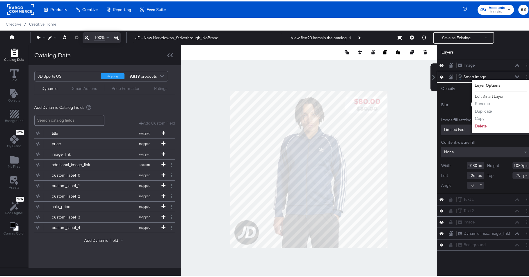
click at [498, 94] on button "Edit Smart Layer" at bounding box center [488, 95] width 29 height 6
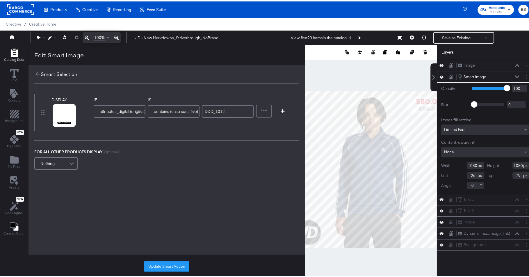
click at [221, 111] on input "DDD_1012" at bounding box center [228, 109] width 52 height 13
click at [327, 66] on div at bounding box center [371, 168] width 132 height 248
